Goal: Information Seeking & Learning: Learn about a topic

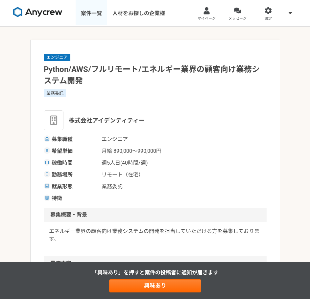
click at [93, 15] on link "案件一覧" at bounding box center [92, 13] width 32 height 26
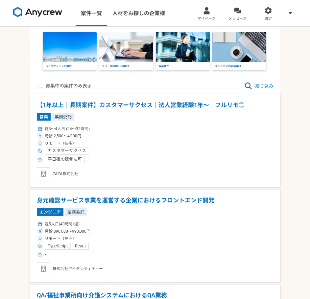
click at [239, 59] on img at bounding box center [239, 47] width 54 height 30
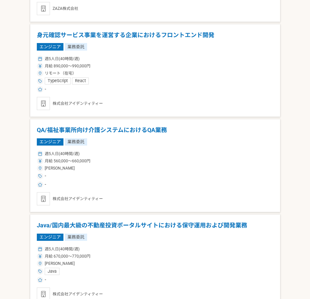
scroll to position [197, 0]
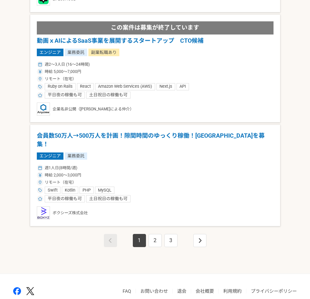
scroll to position [2073, 0]
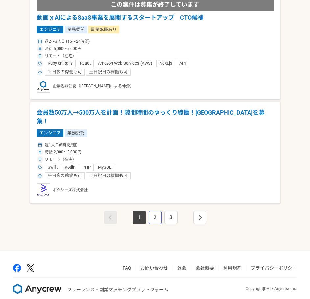
click at [154, 215] on link "2" at bounding box center [154, 217] width 13 height 13
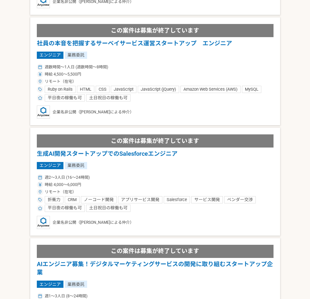
scroll to position [1216, 0]
